Goal: Find specific page/section: Find specific page/section

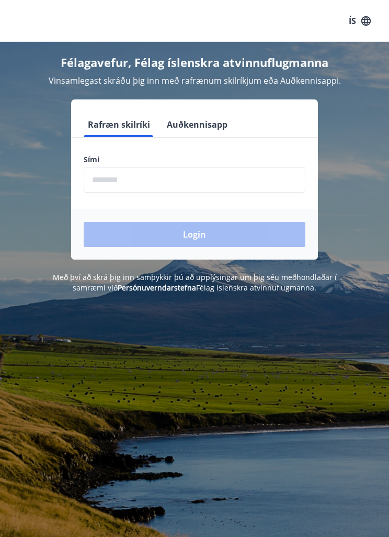
click at [156, 179] on input "phone" at bounding box center [195, 180] width 222 height 26
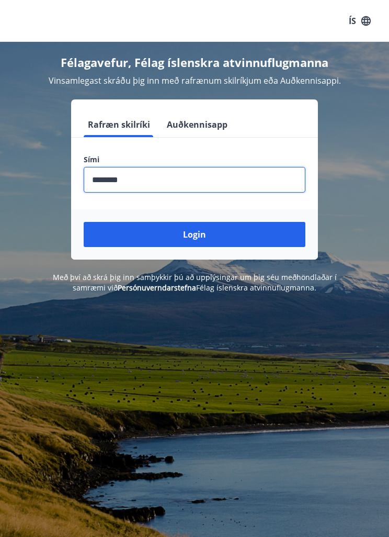
type input "********"
click at [197, 239] on button "Login" at bounding box center [195, 234] width 222 height 25
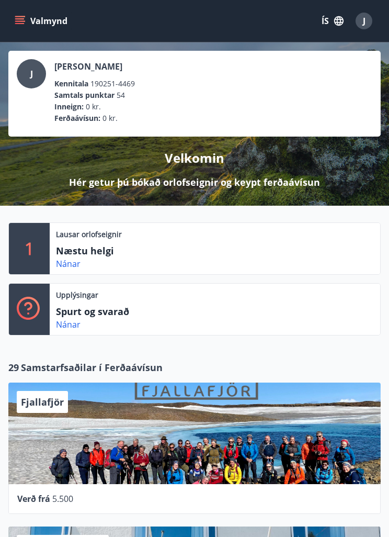
click at [67, 264] on link "Nánar" at bounding box center [68, 264] width 25 height 12
